Goal: Information Seeking & Learning: Learn about a topic

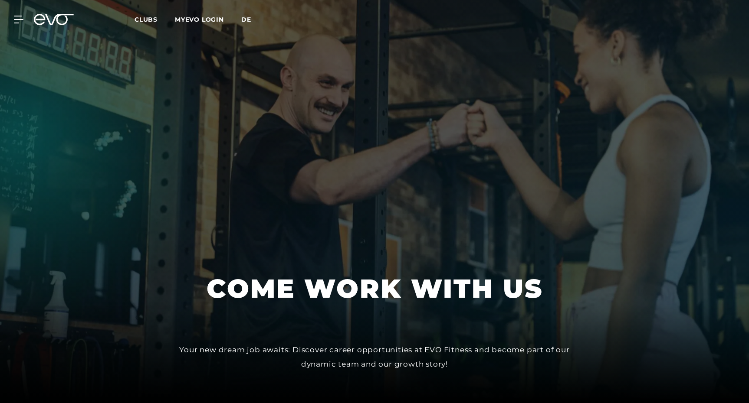
click at [246, 19] on span "de" at bounding box center [246, 20] width 10 height 8
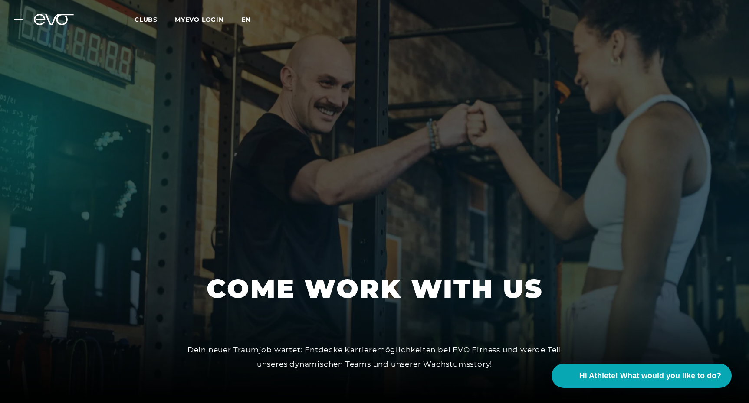
click at [244, 20] on span "en" at bounding box center [246, 20] width 10 height 8
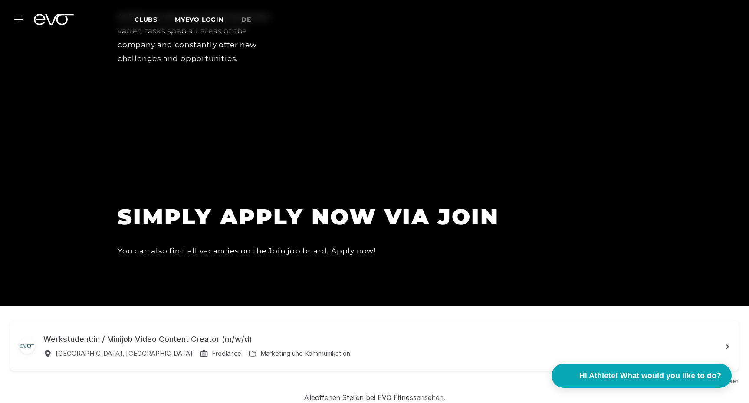
scroll to position [2508, 0]
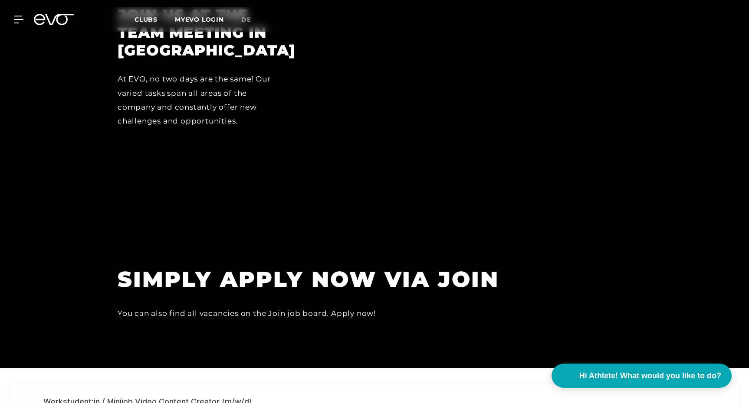
click at [293, 265] on h1 "SIMPLY APPLY NOW VIA JOIN" at bounding box center [313, 279] width 390 height 28
click at [289, 307] on div "You can also find all vacancies on the Join job board. Apply now!" at bounding box center [313, 314] width 390 height 14
click at [19, 23] on icon at bounding box center [20, 19] width 12 height 7
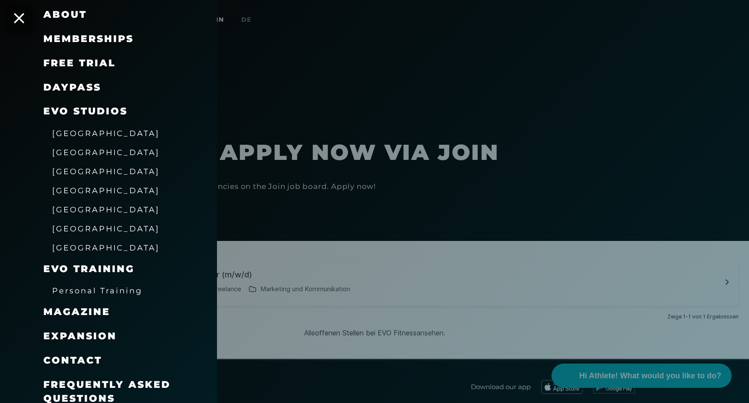
scroll to position [2662, 0]
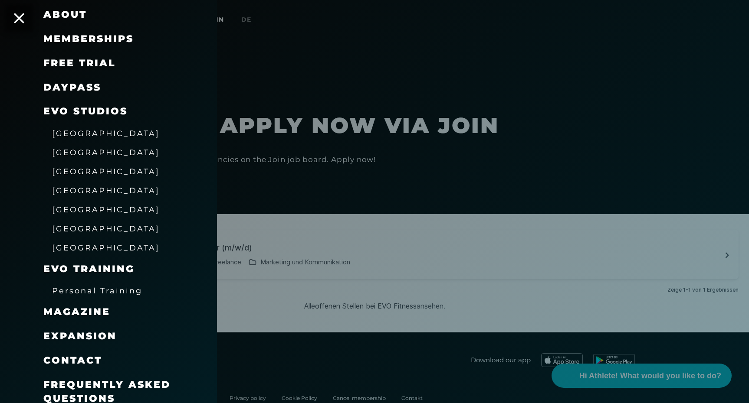
click at [295, 212] on div at bounding box center [374, 201] width 749 height 403
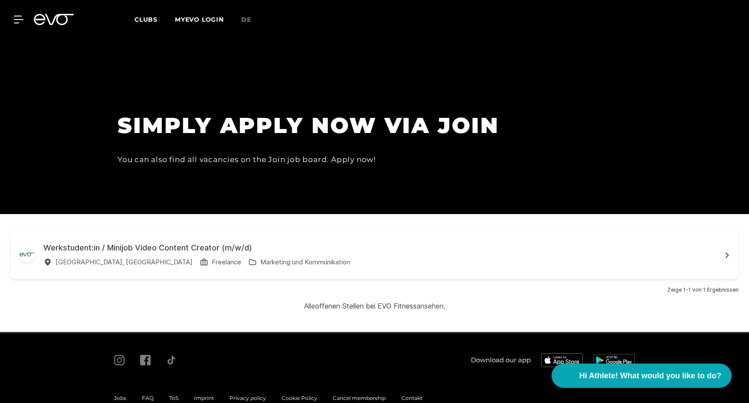
click at [125, 395] on span "Jobs" at bounding box center [120, 398] width 12 height 7
click at [398, 302] on link "offenen Stellen bei EVO Fitness" at bounding box center [366, 306] width 102 height 9
